Goal: Task Accomplishment & Management: Manage account settings

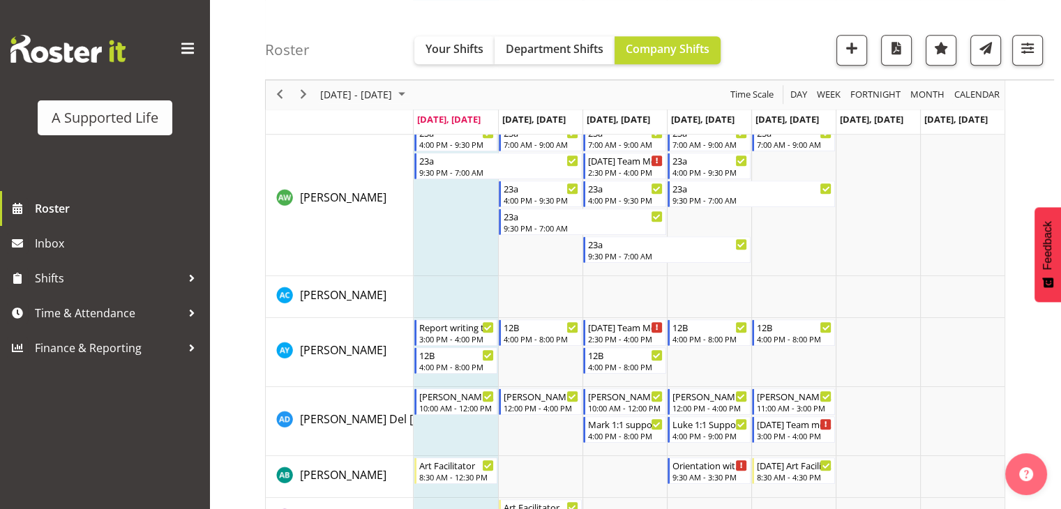
scroll to position [907, 0]
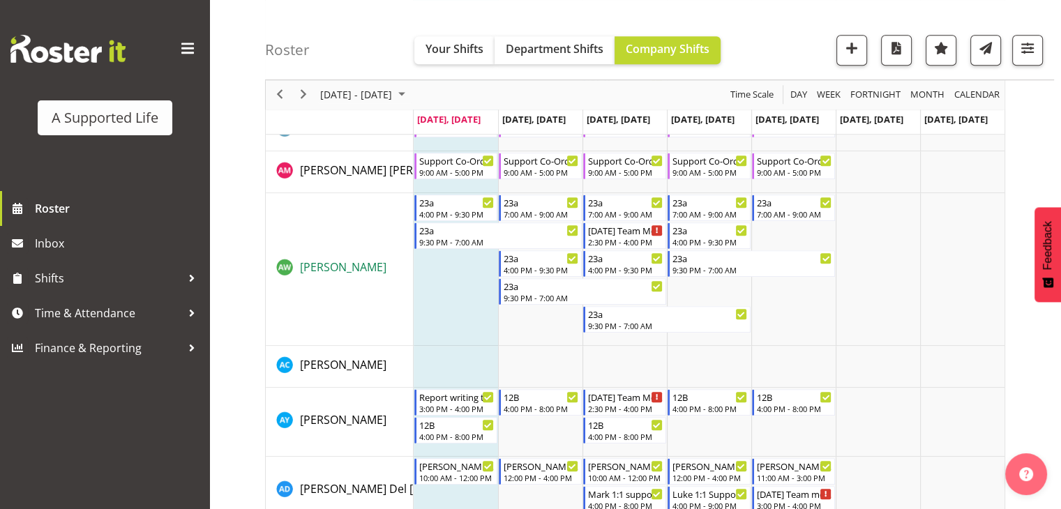
click at [322, 264] on span "[PERSON_NAME]" at bounding box center [343, 267] width 87 height 15
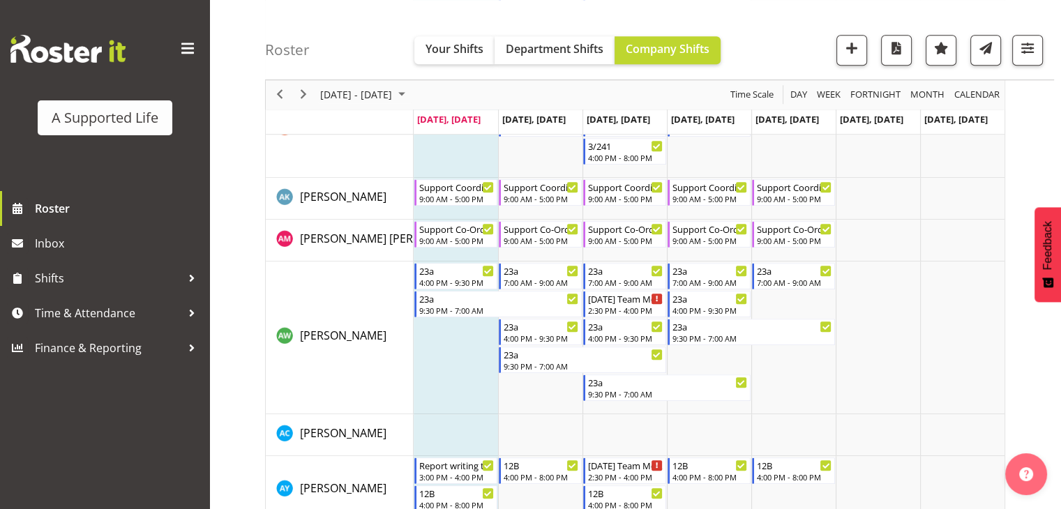
scroll to position [837, 0]
click at [281, 91] on span "Previous" at bounding box center [279, 95] width 17 height 17
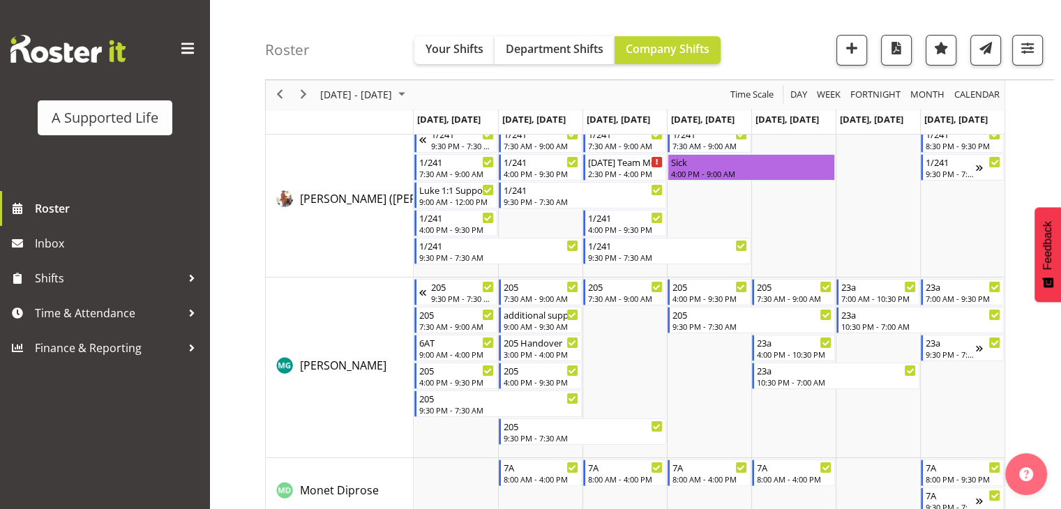
scroll to position [5508, 0]
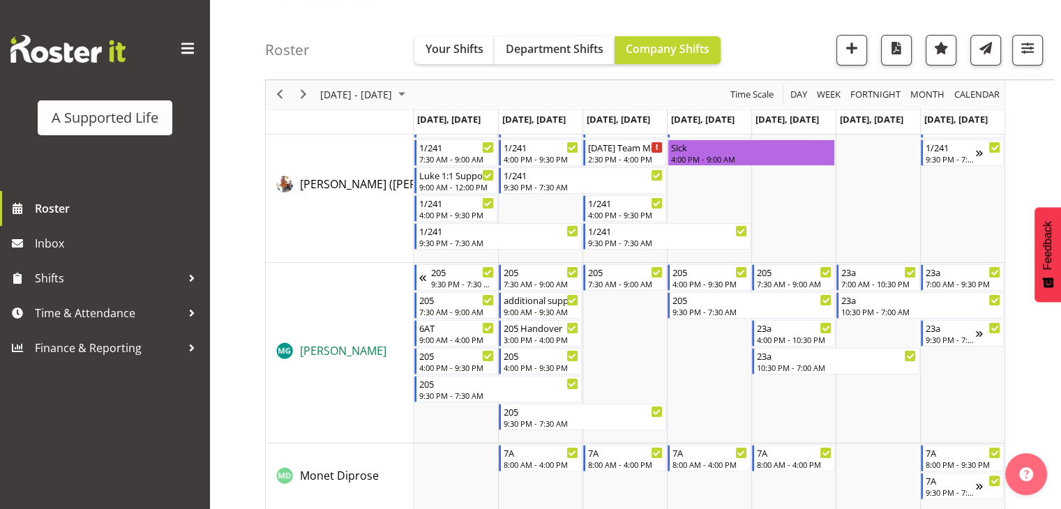
click at [319, 357] on span "[PERSON_NAME]" at bounding box center [343, 350] width 87 height 15
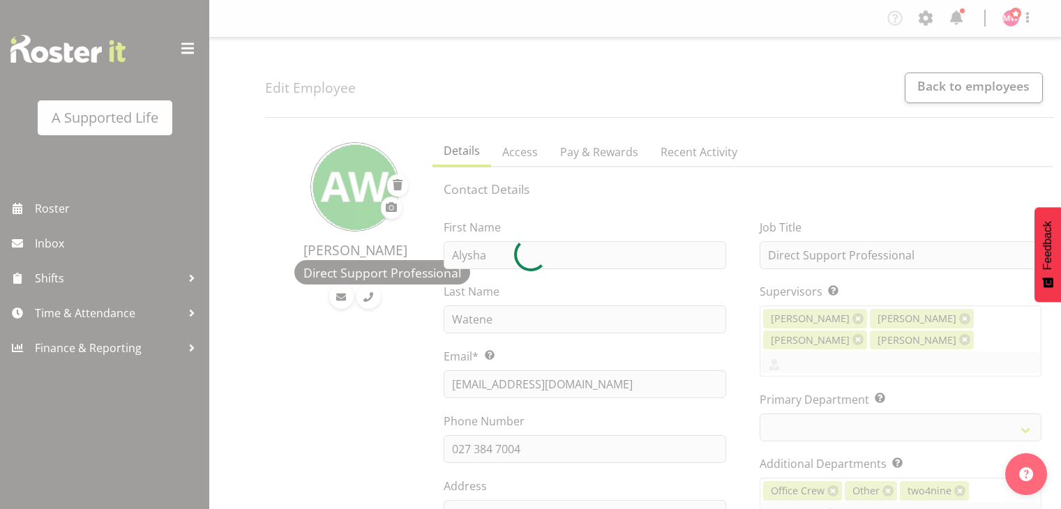
select select "TimelineWeek"
select select
select select "906"
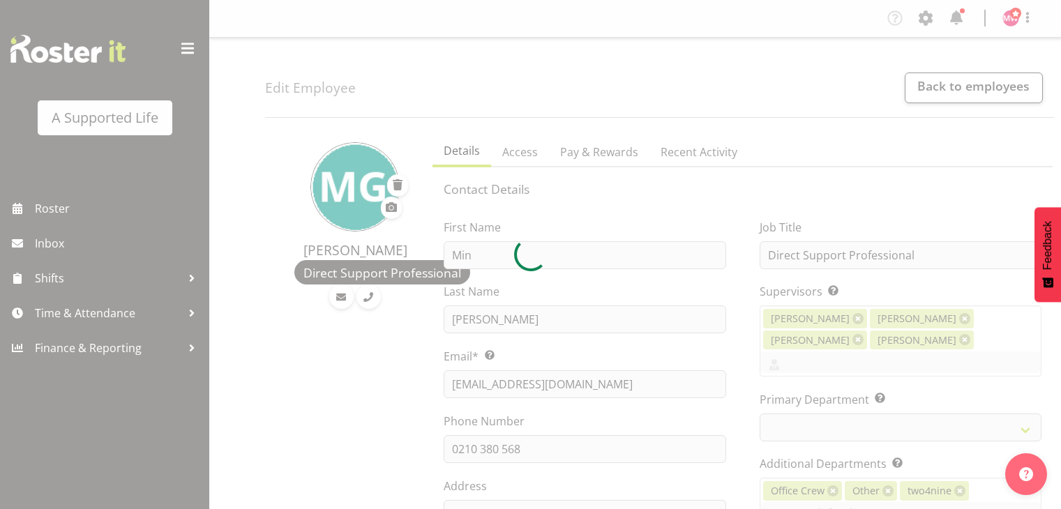
select select "TimelineWeek"
select select
select select "959"
